Goal: Check status: Check status

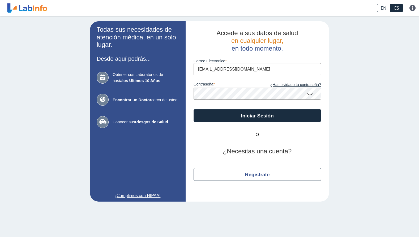
type input "[EMAIL_ADDRESS][DOMAIN_NAME]"
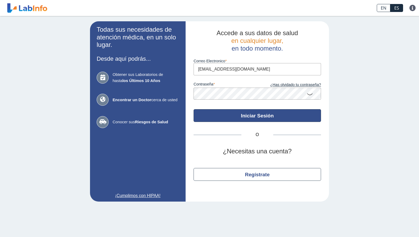
click at [259, 116] on button "Iniciar Sesión" at bounding box center [258, 115] width 128 height 13
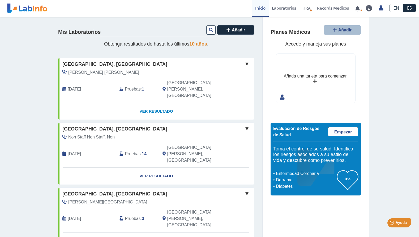
click at [151, 103] on link "Ver Resultado" at bounding box center [156, 111] width 196 height 17
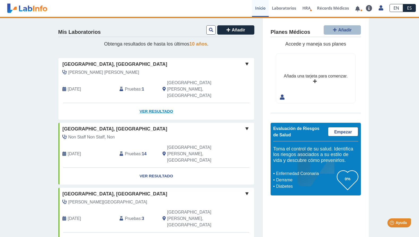
click at [152, 103] on link "Ver Resultado" at bounding box center [156, 111] width 196 height 17
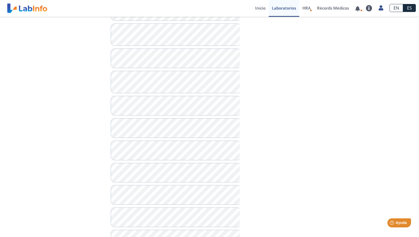
scroll to position [239, 0]
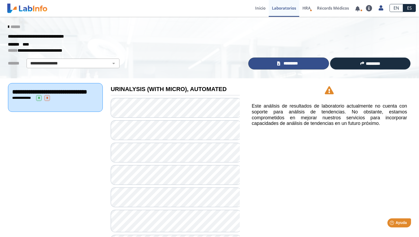
click at [285, 63] on span "*********" at bounding box center [291, 63] width 18 height 6
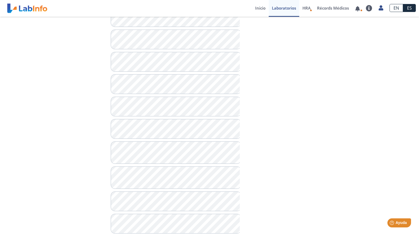
scroll to position [346, 0]
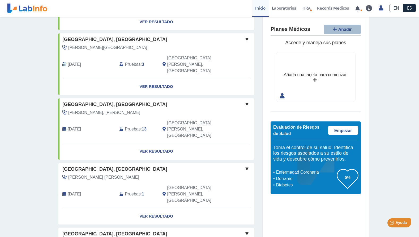
scroll to position [121, 0]
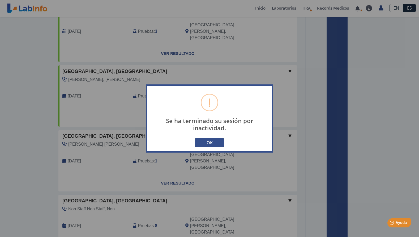
type input "[EMAIL_ADDRESS][DOMAIN_NAME]"
